Goal: Task Accomplishment & Management: Manage account settings

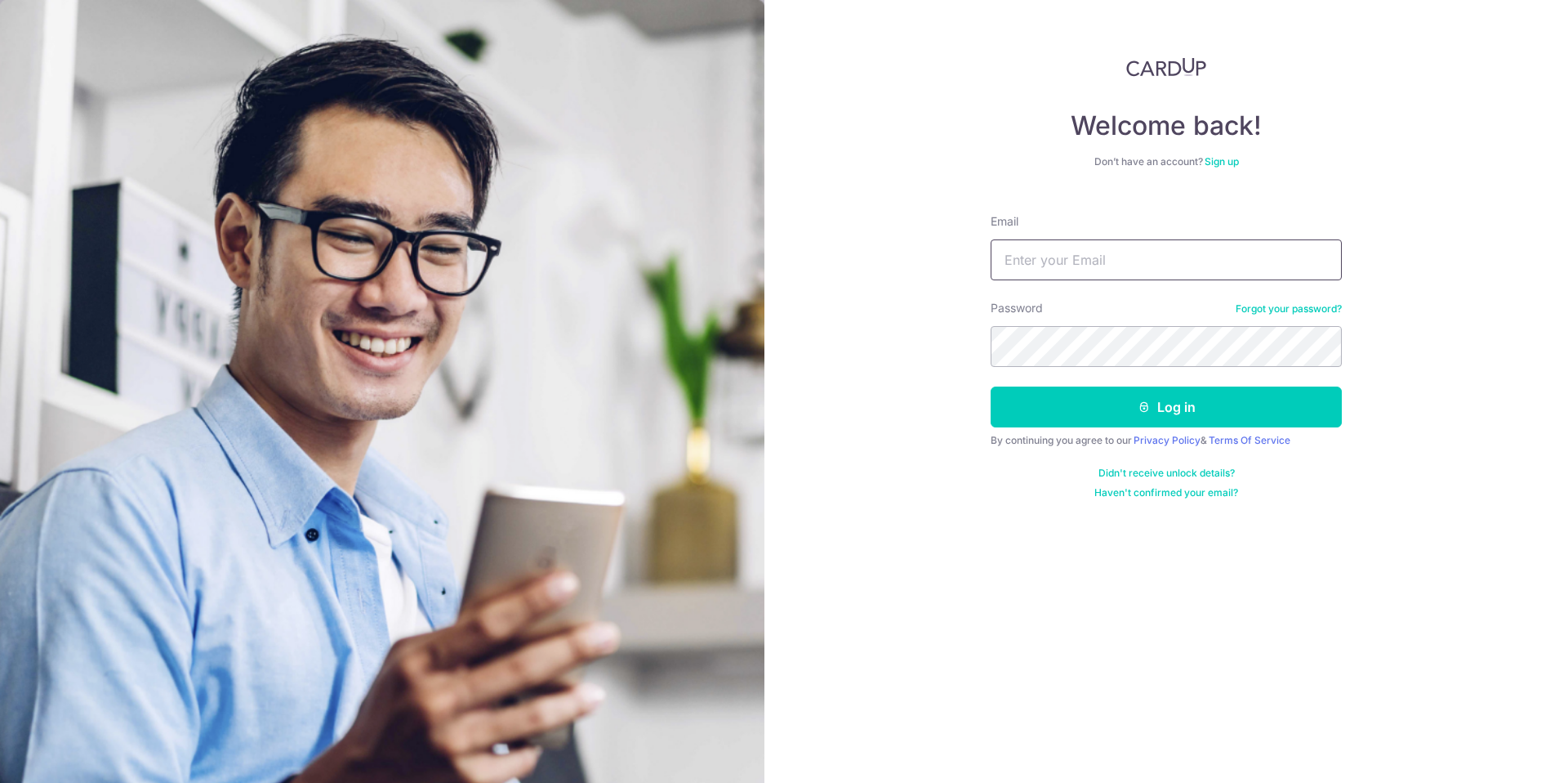
click at [1043, 258] on input "Email" at bounding box center [1165, 259] width 351 height 41
type input "[EMAIL_ADDRESS][DOMAIN_NAME]"
click at [990, 386] on button "Log in" at bounding box center [1165, 406] width 351 height 41
